Goal: Information Seeking & Learning: Learn about a topic

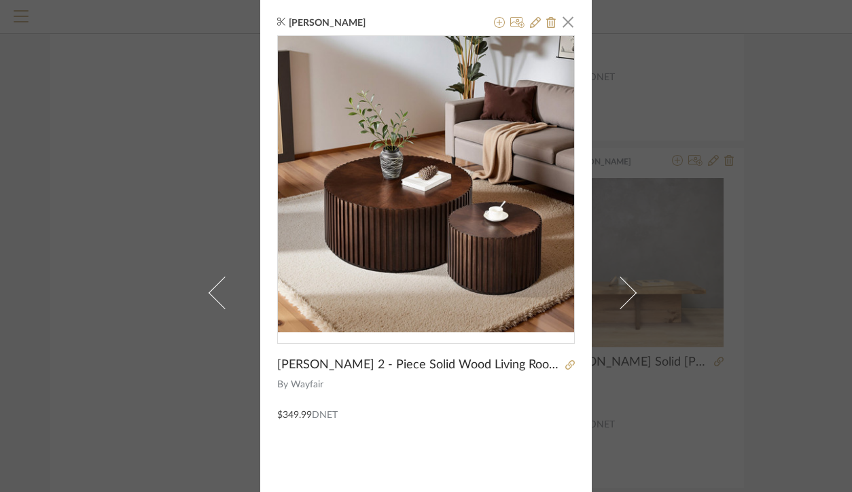
click at [681, 66] on div "[PERSON_NAME] × [PERSON_NAME] 2 - Piece Solid Wood Living Room Table Set By Way…" at bounding box center [426, 246] width 852 height 492
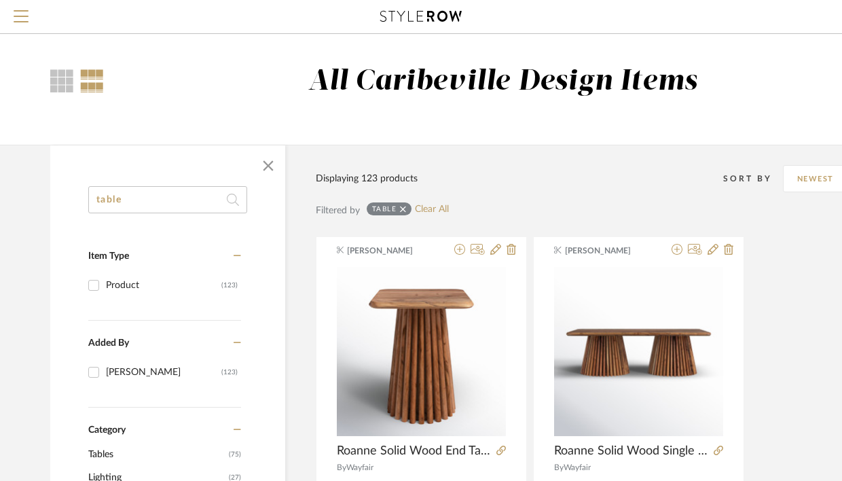
drag, startPoint x: 161, startPoint y: 204, endPoint x: 55, endPoint y: 181, distance: 108.6
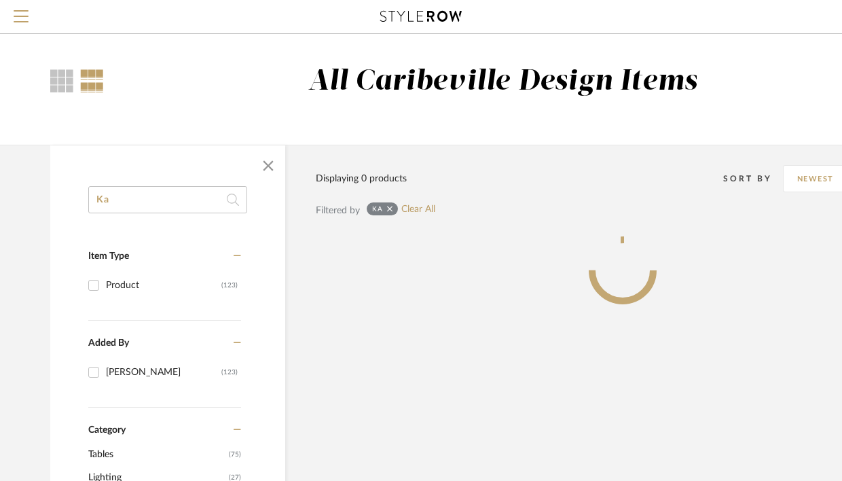
type input "K"
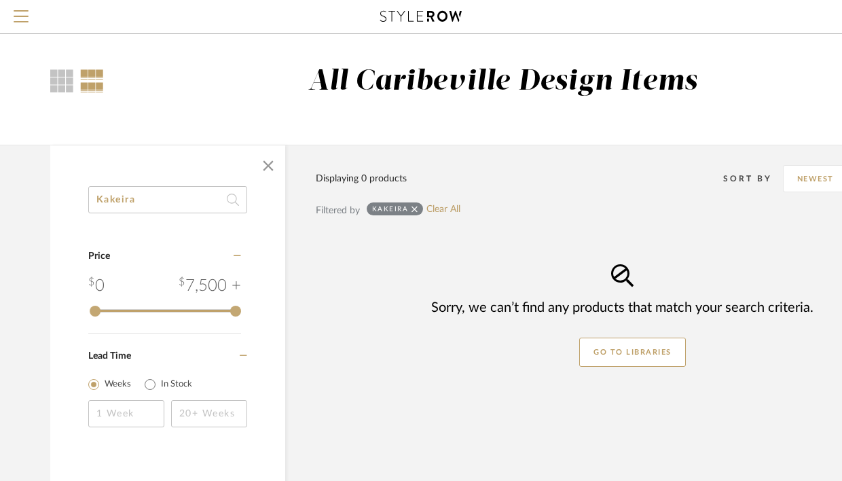
click at [104, 198] on input "Kakeira" at bounding box center [167, 199] width 159 height 27
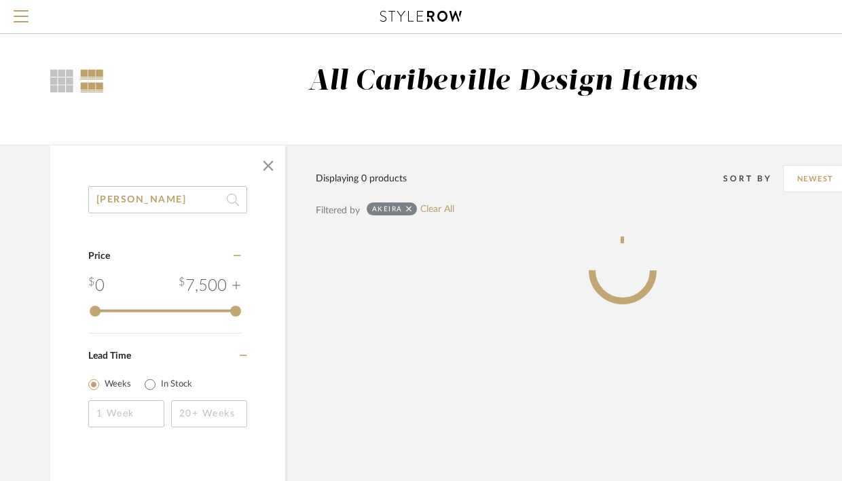
type input "[PERSON_NAME]"
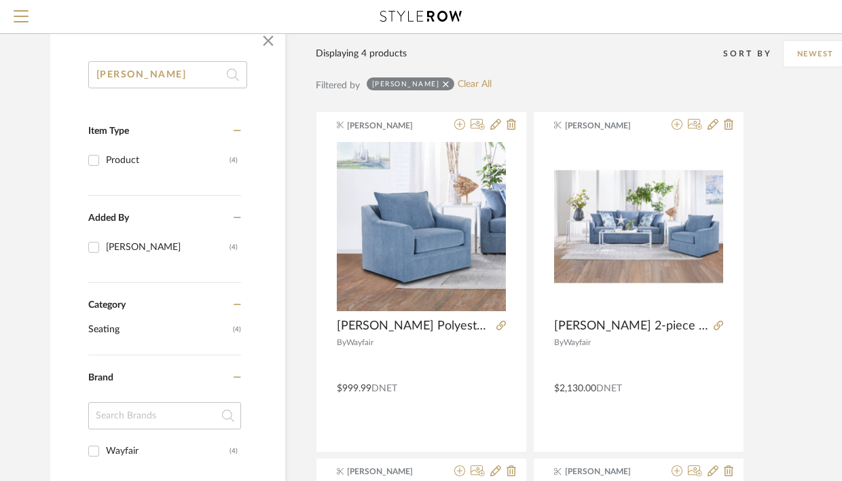
scroll to position [164, 0]
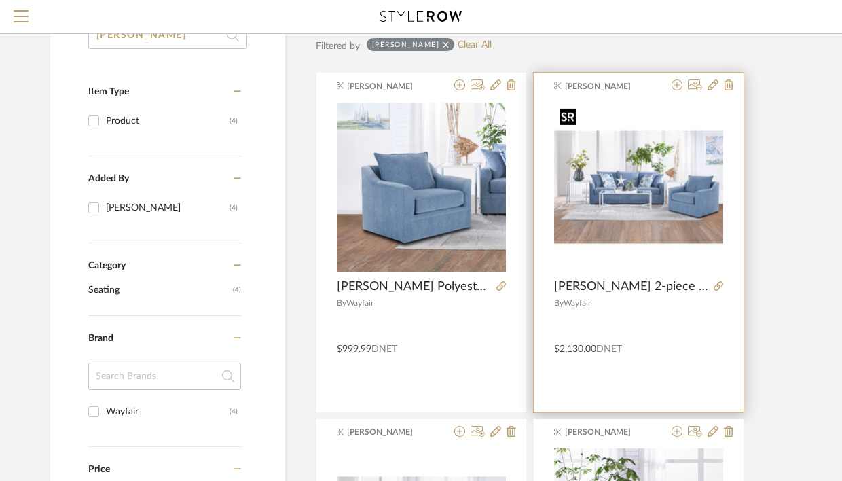
click at [626, 194] on img "0" at bounding box center [638, 187] width 169 height 169
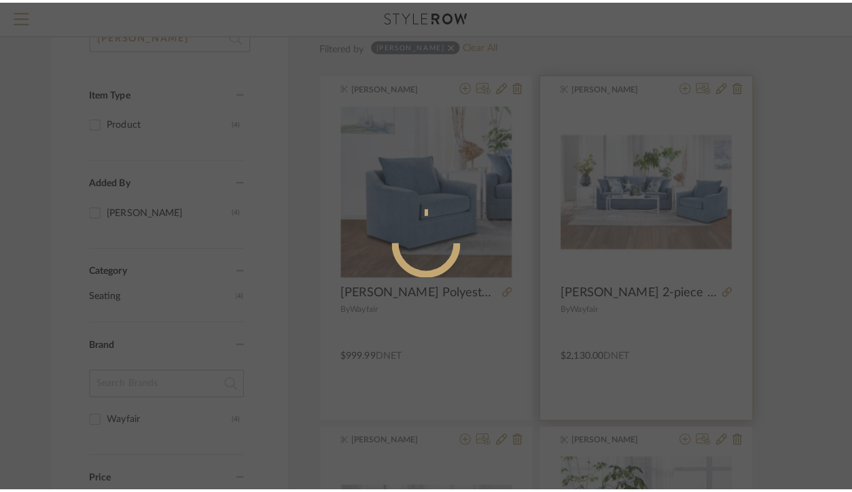
scroll to position [0, 0]
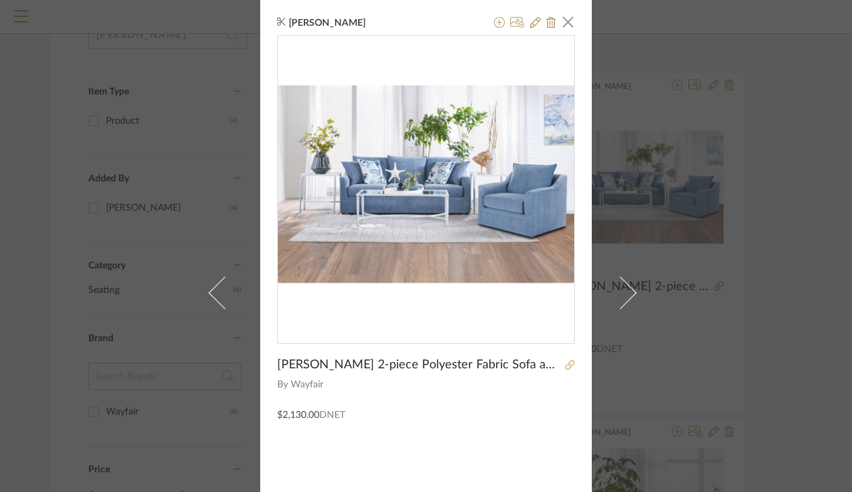
click at [568, 364] on icon at bounding box center [570, 365] width 10 height 10
click at [564, 20] on span "button" at bounding box center [567, 21] width 27 height 27
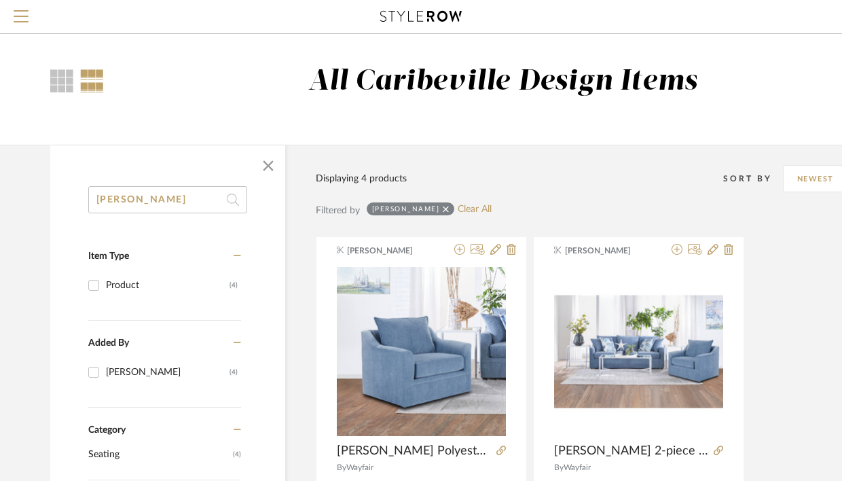
drag, startPoint x: 151, startPoint y: 205, endPoint x: 46, endPoint y: 198, distance: 105.5
type input "bayboro"
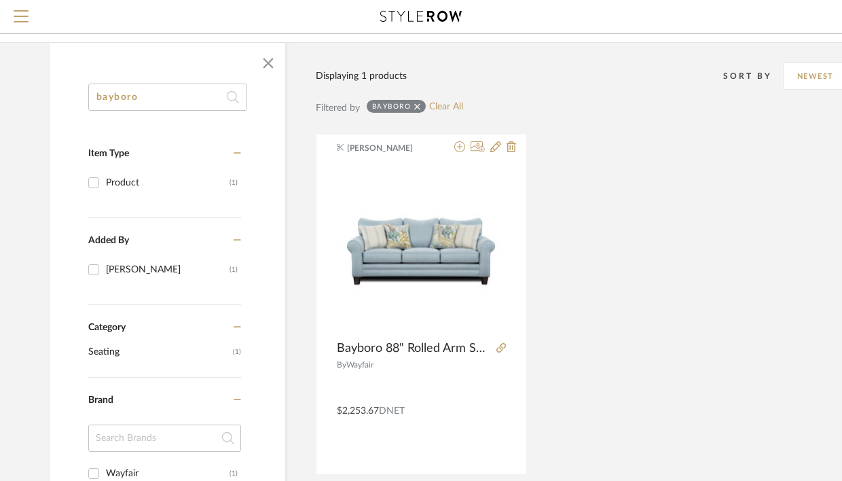
scroll to position [78, 0]
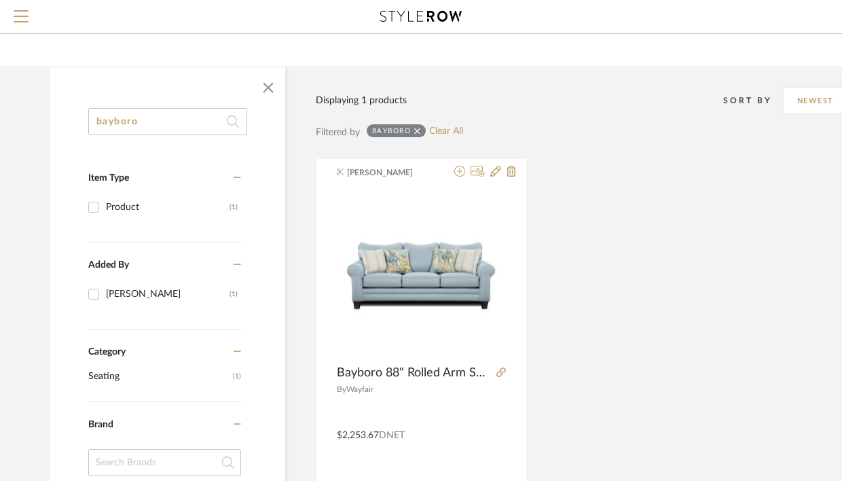
drag, startPoint x: 199, startPoint y: 119, endPoint x: 79, endPoint y: 113, distance: 120.4
click at [72, 120] on div "bayboro Item Type Product (1) Added By [PERSON_NAME] (1) Category Seating (1) B…" at bounding box center [167, 478] width 235 height 741
type input "k"
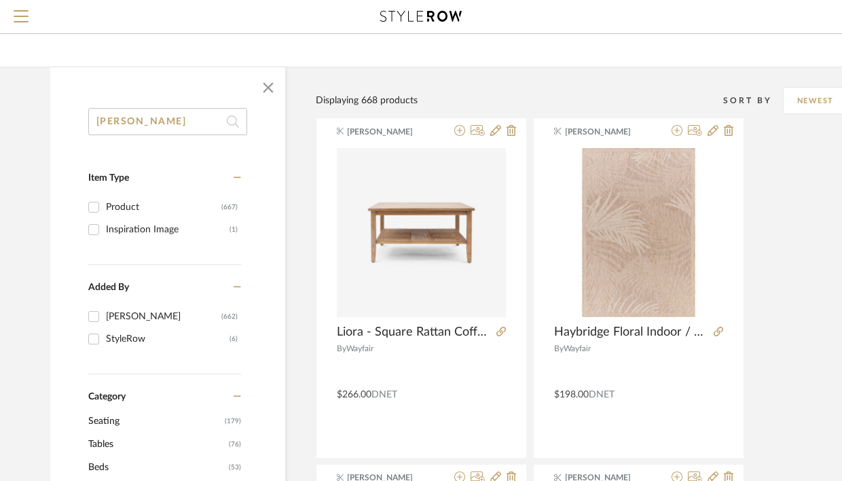
type input "[PERSON_NAME]"
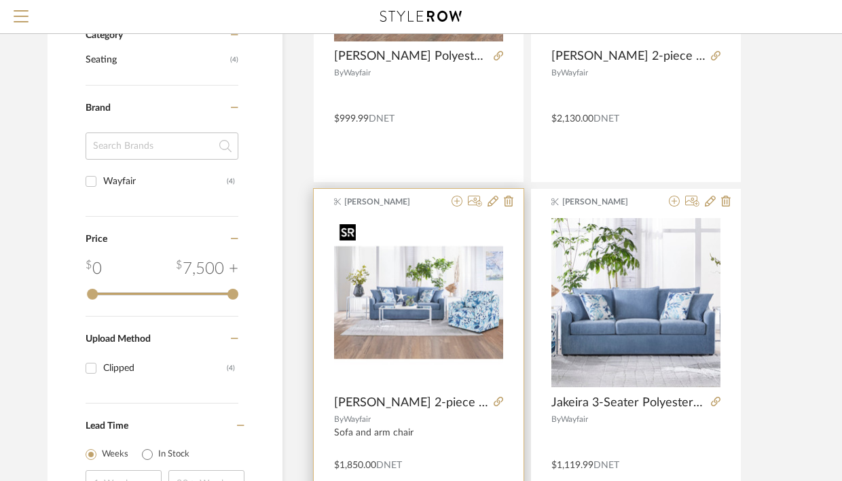
scroll to position [435, 3]
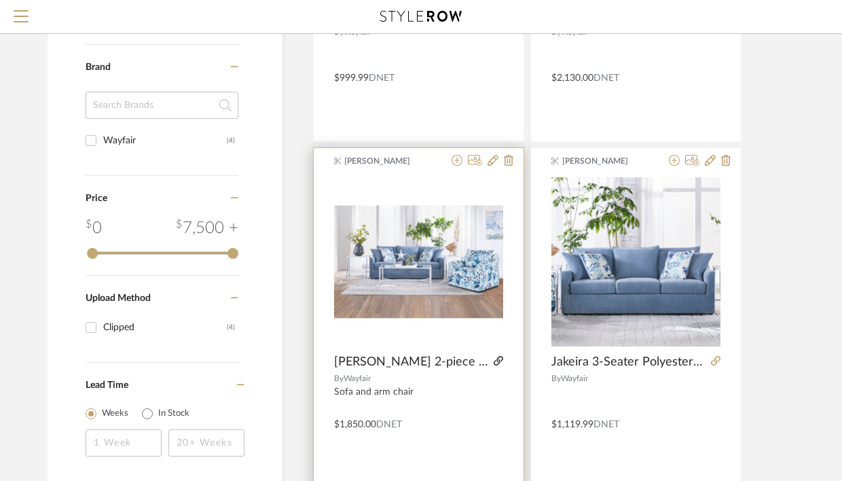
click at [497, 361] on icon at bounding box center [499, 361] width 10 height 10
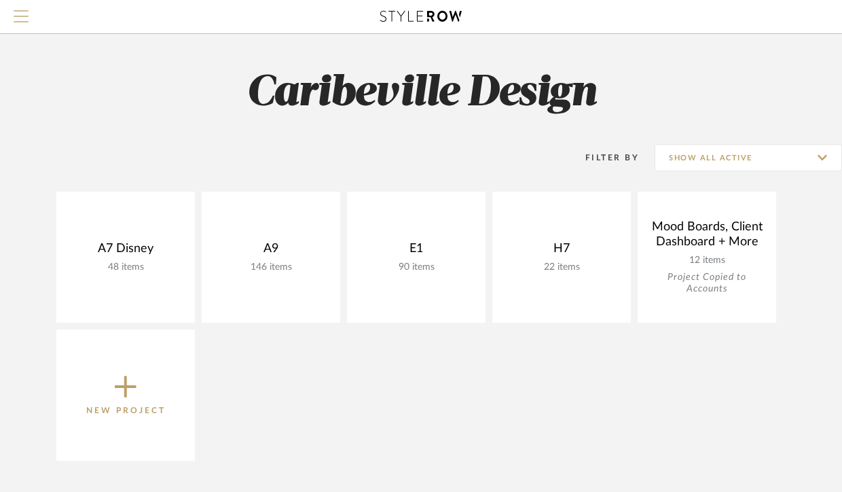
click at [26, 19] on span "Menu" at bounding box center [21, 20] width 15 height 20
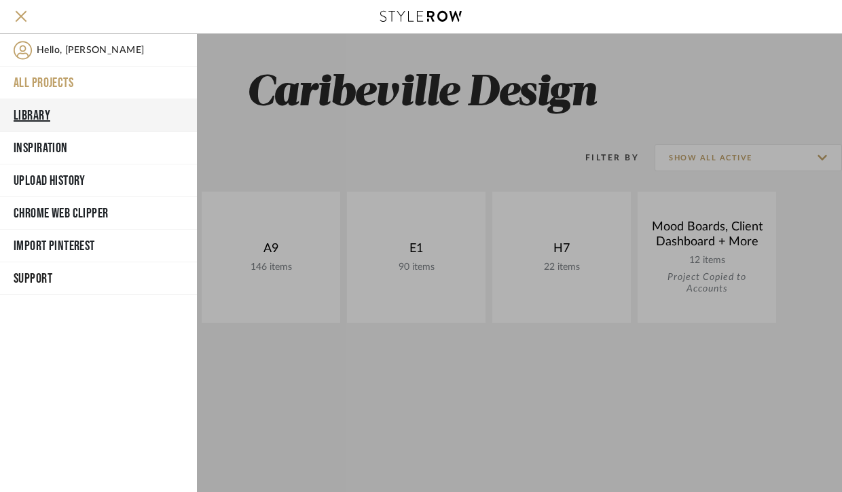
click at [50, 120] on button "Library" at bounding box center [98, 115] width 197 height 33
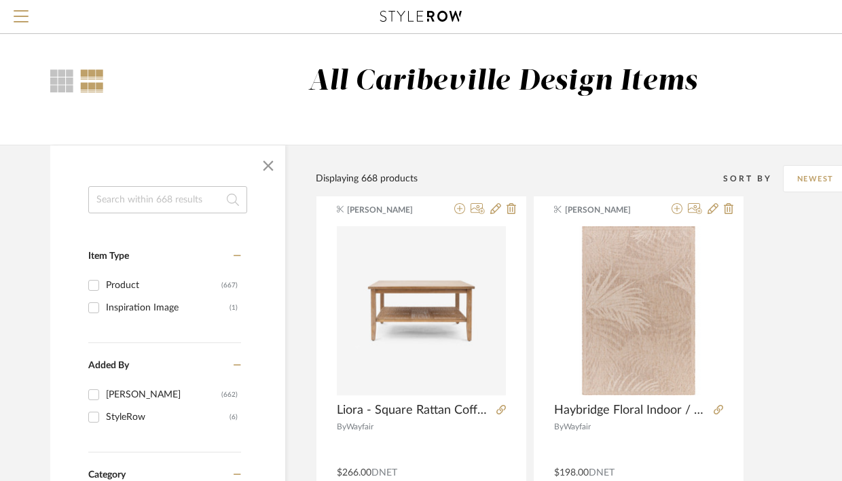
click at [201, 194] on input at bounding box center [167, 199] width 159 height 27
type input "sylvie"
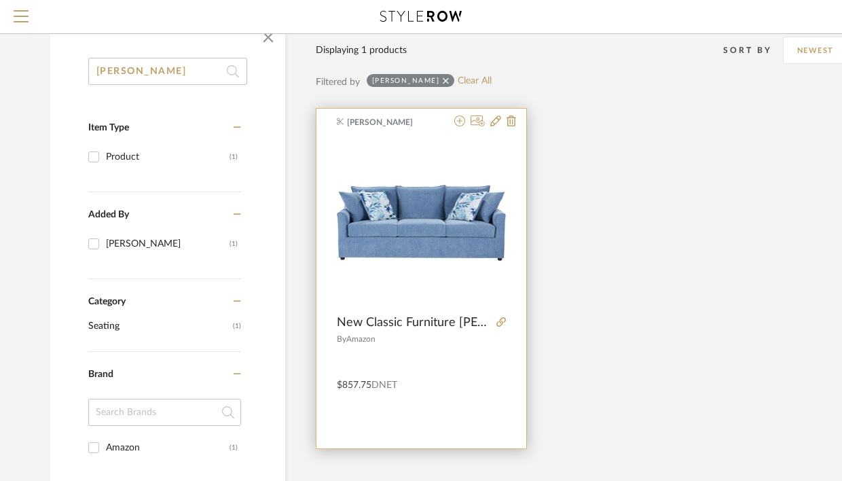
scroll to position [183, 0]
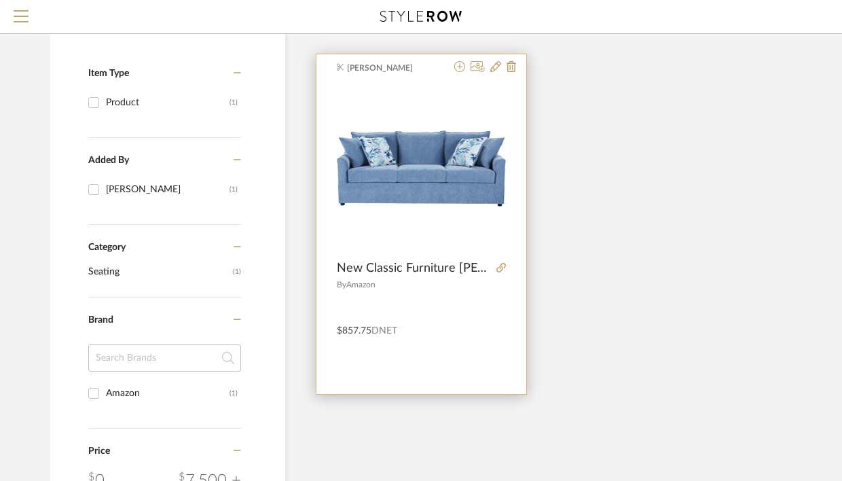
click at [410, 188] on img "0" at bounding box center [421, 168] width 169 height 76
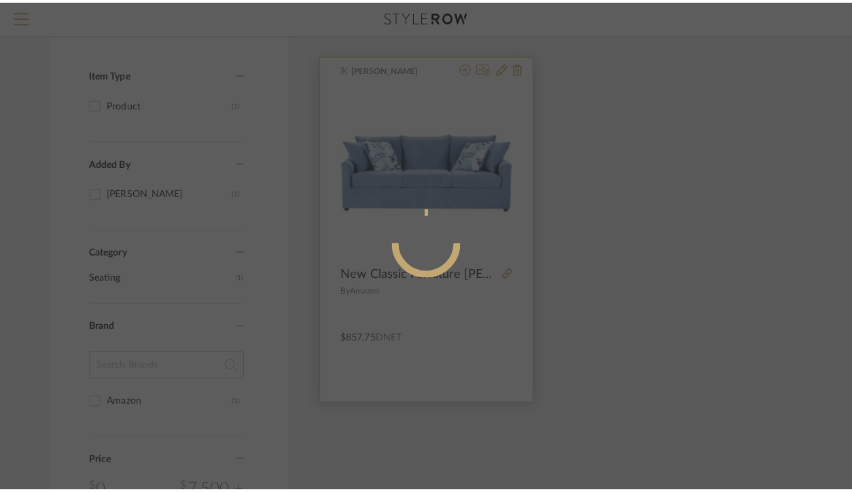
scroll to position [0, 0]
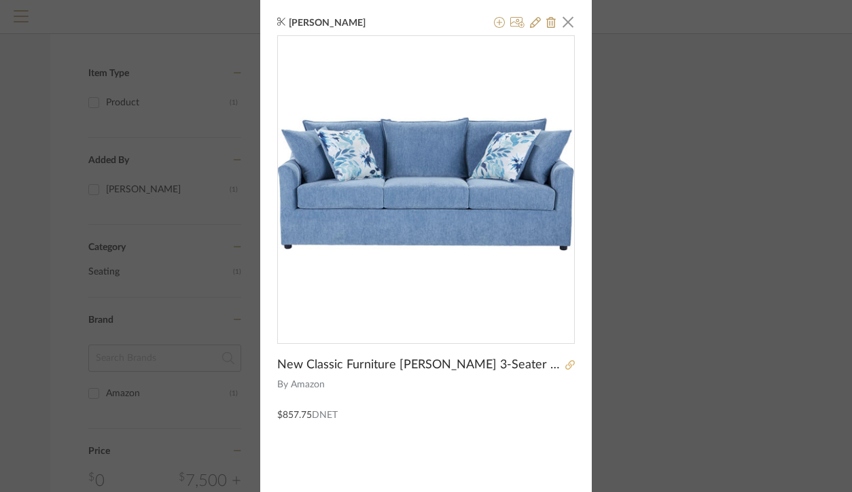
click at [567, 365] on icon at bounding box center [570, 365] width 10 height 10
click at [566, 27] on span "button" at bounding box center [567, 21] width 27 height 27
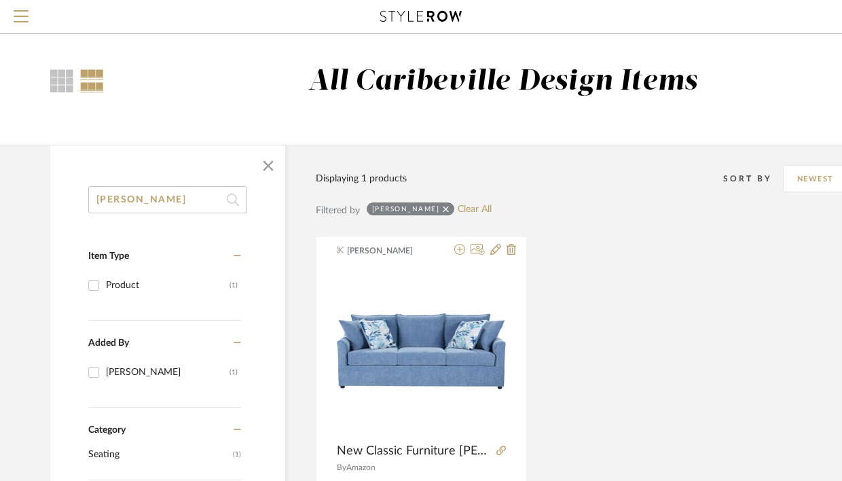
drag, startPoint x: 151, startPoint y: 196, endPoint x: 82, endPoint y: 198, distance: 69.3
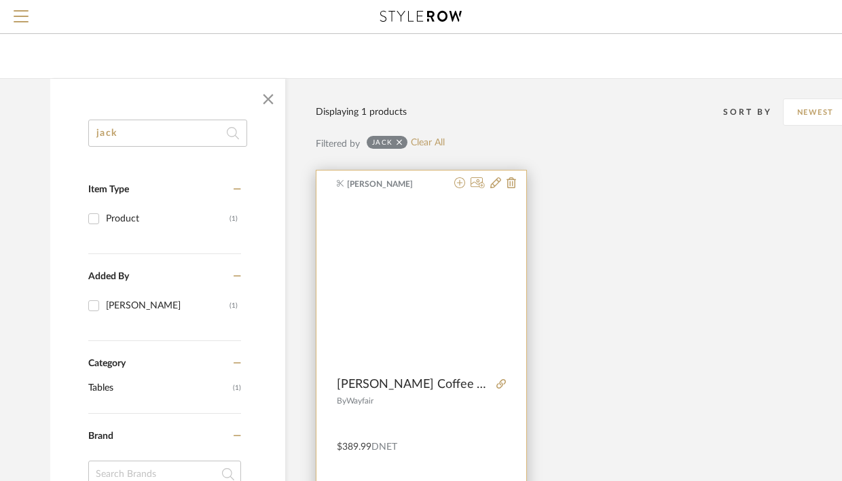
scroll to position [74, 0]
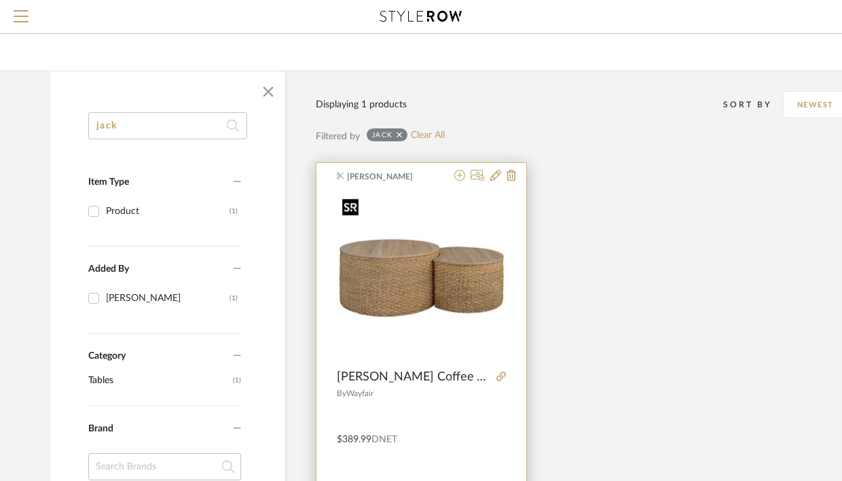
type input "jack"
click at [0, 0] on img at bounding box center [0, 0] width 0 height 0
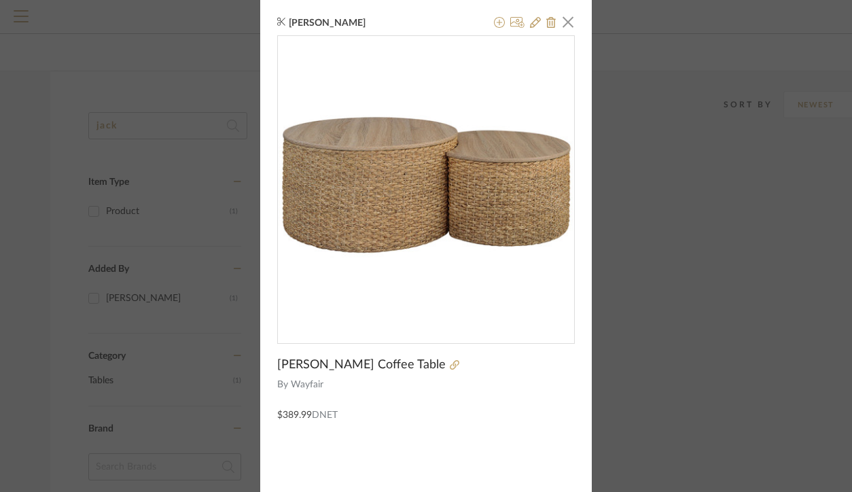
scroll to position [93, 0]
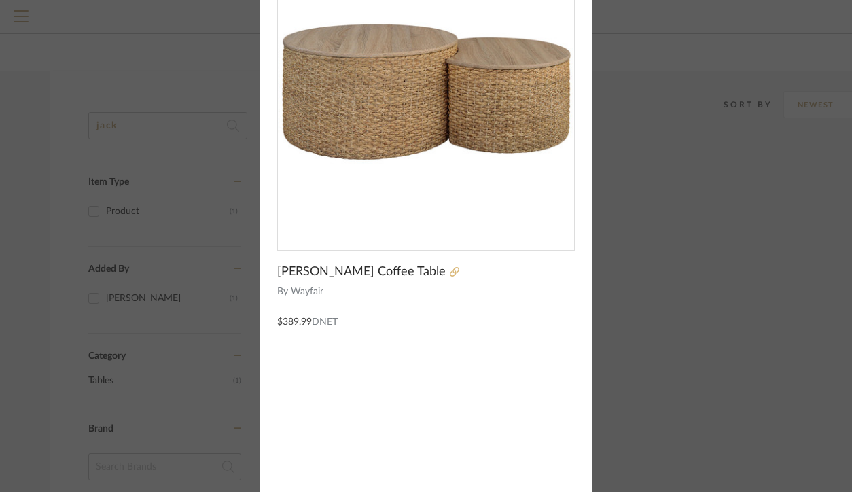
click at [450, 276] on icon at bounding box center [455, 272] width 10 height 10
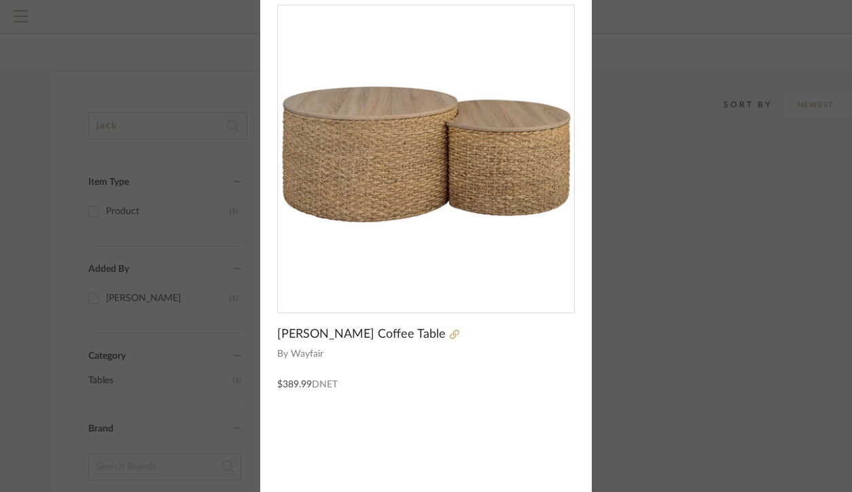
scroll to position [0, 0]
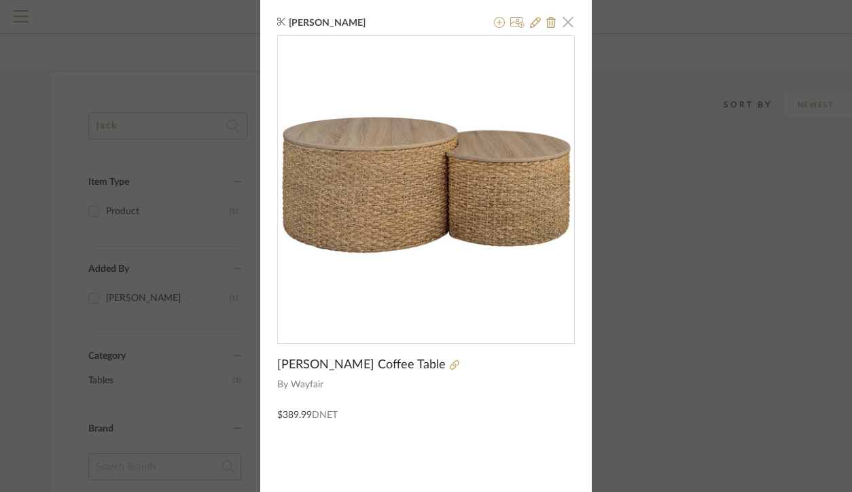
click at [569, 31] on span "button" at bounding box center [567, 21] width 27 height 27
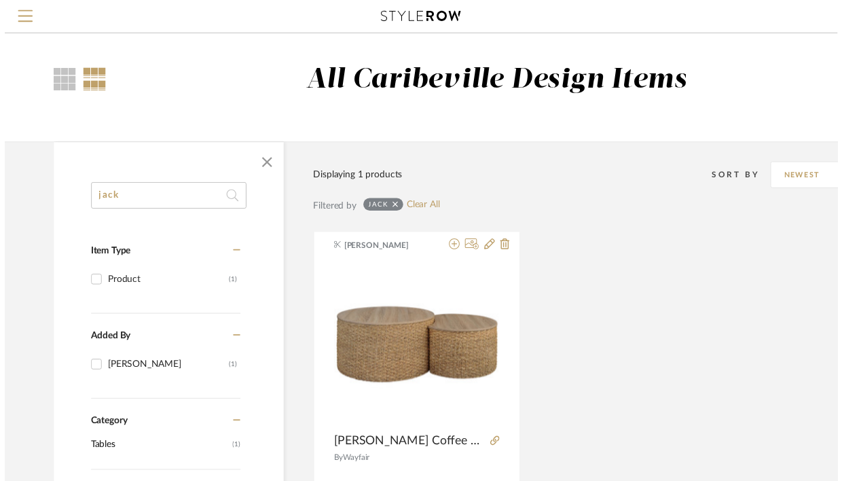
scroll to position [74, 0]
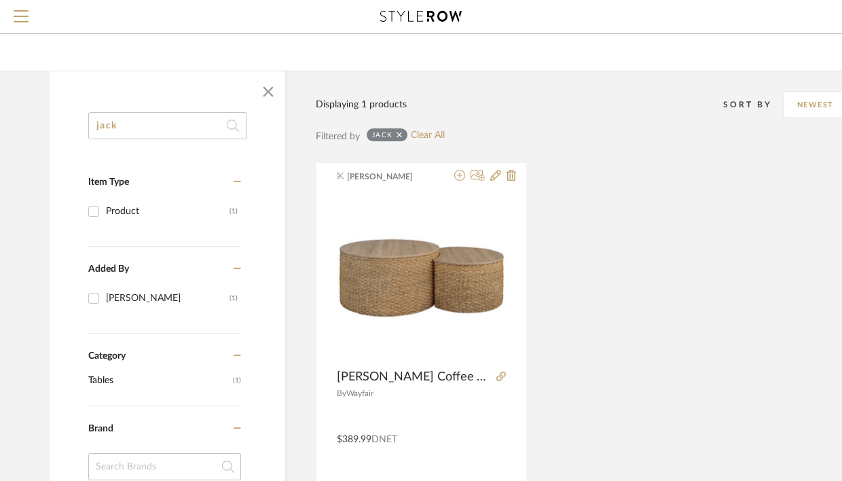
click at [162, 132] on input "jack" at bounding box center [167, 125] width 159 height 27
